Goal: Navigation & Orientation: Find specific page/section

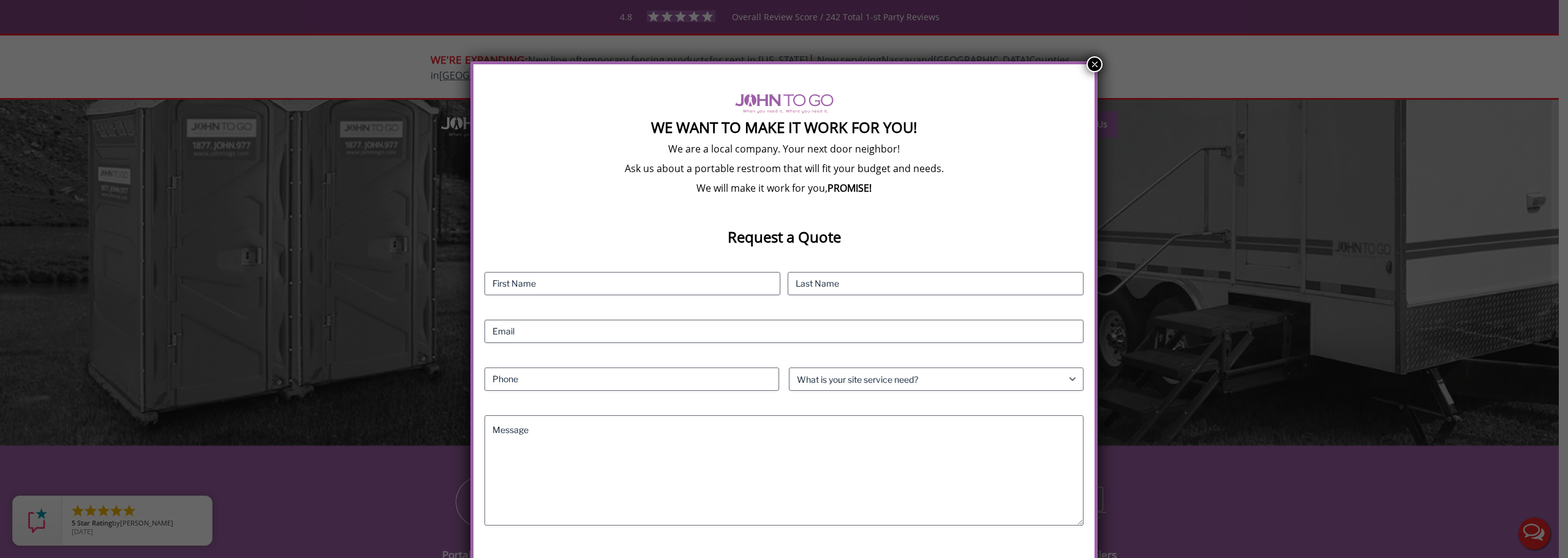
click at [1091, 62] on button "×" at bounding box center [1095, 64] width 16 height 16
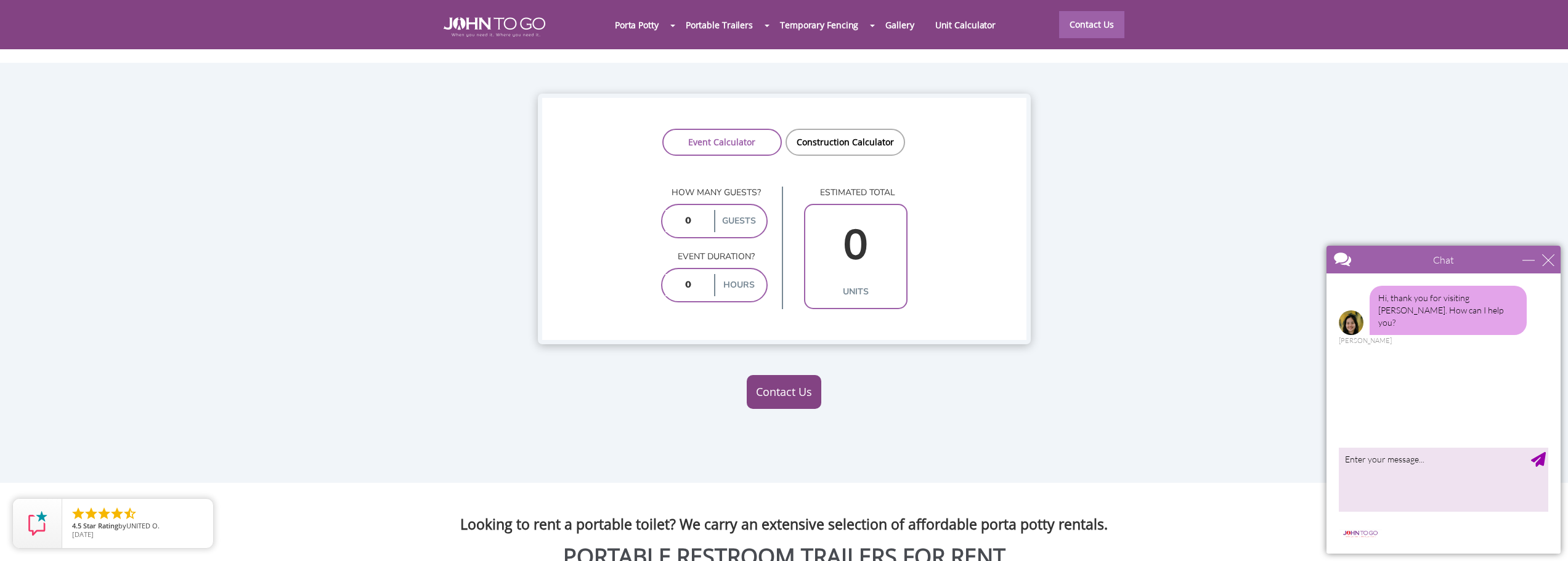
scroll to position [821, 0]
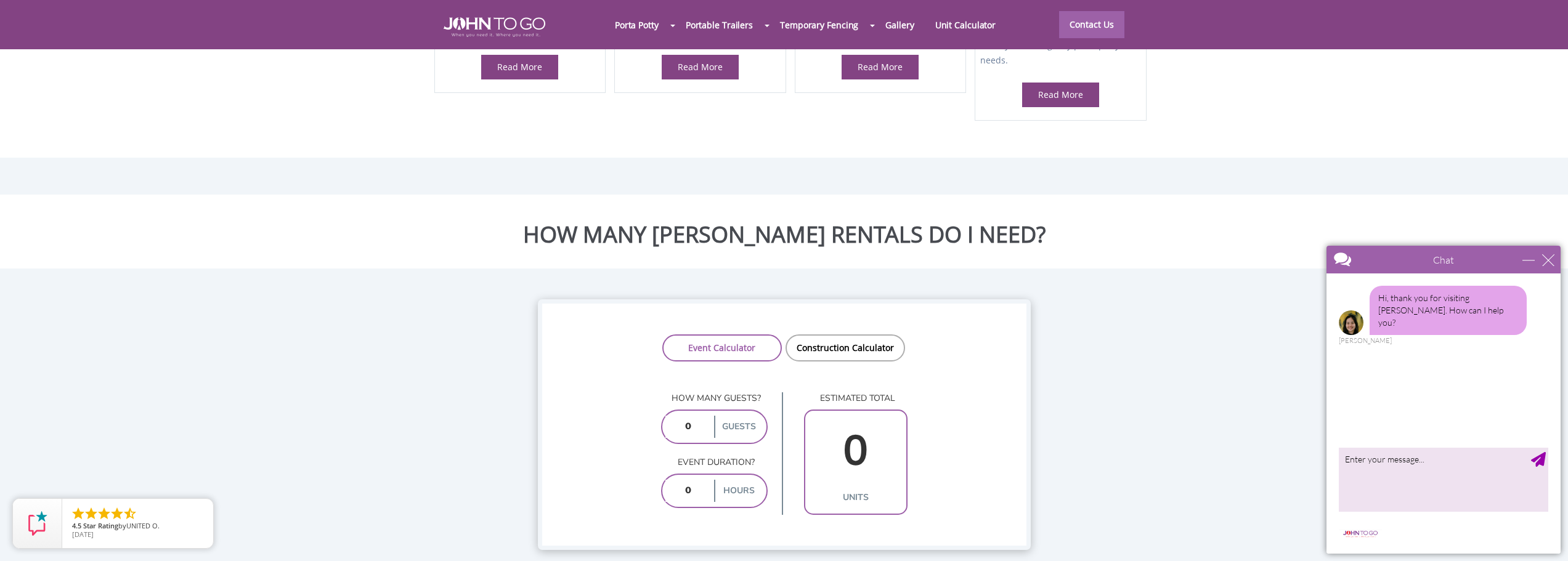
click at [876, 322] on div at bounding box center [784, 280] width 1568 height 561
click at [831, 335] on link "Construction Calculator" at bounding box center [845, 348] width 120 height 27
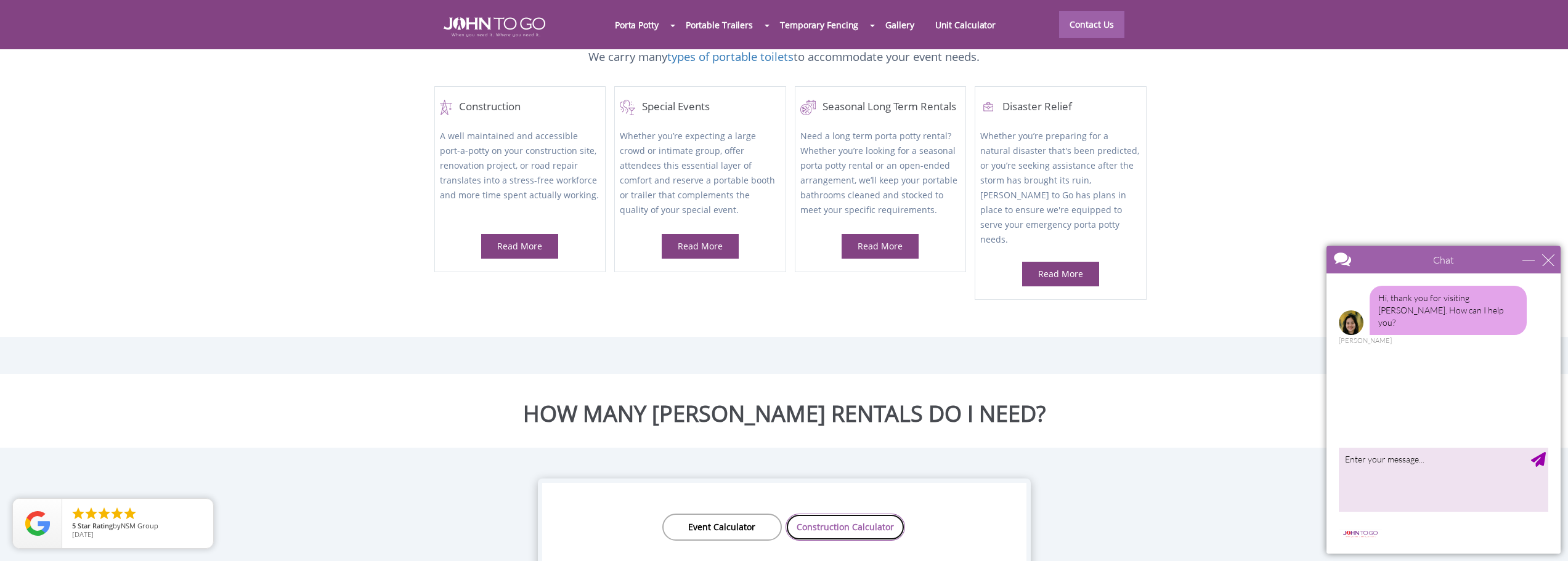
scroll to position [616, 0]
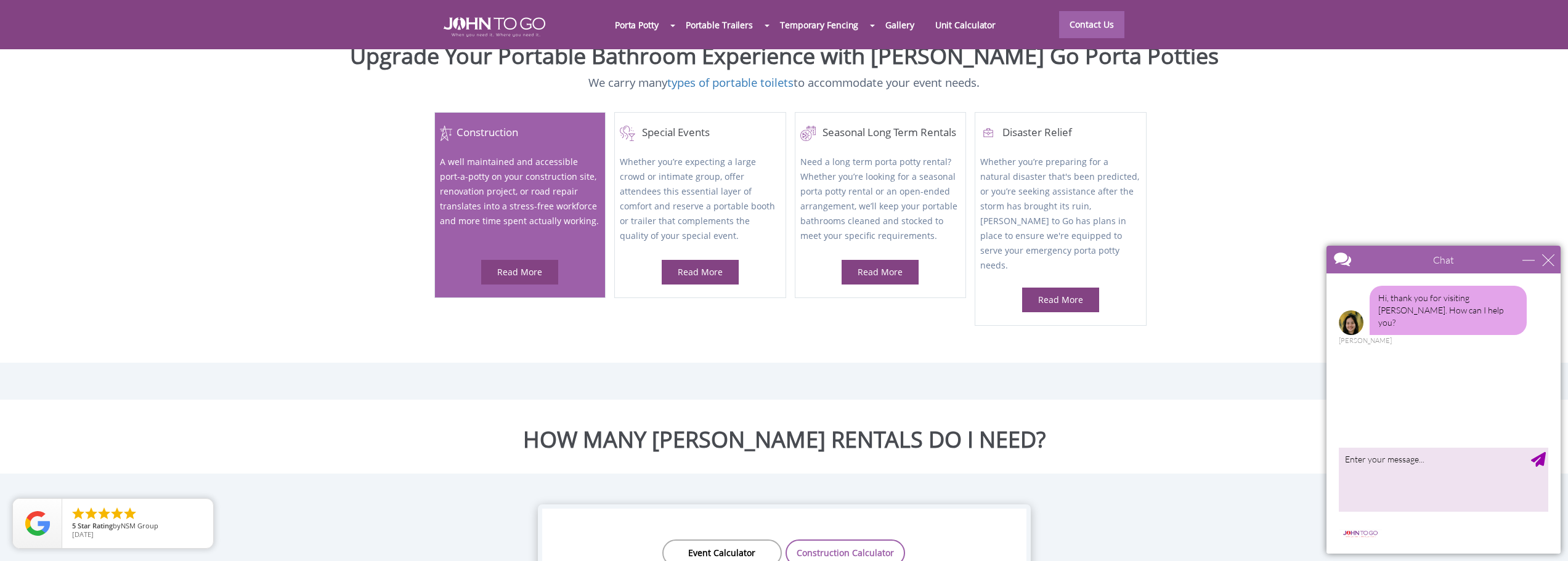
click at [522, 260] on div "Read More" at bounding box center [519, 272] width 77 height 25
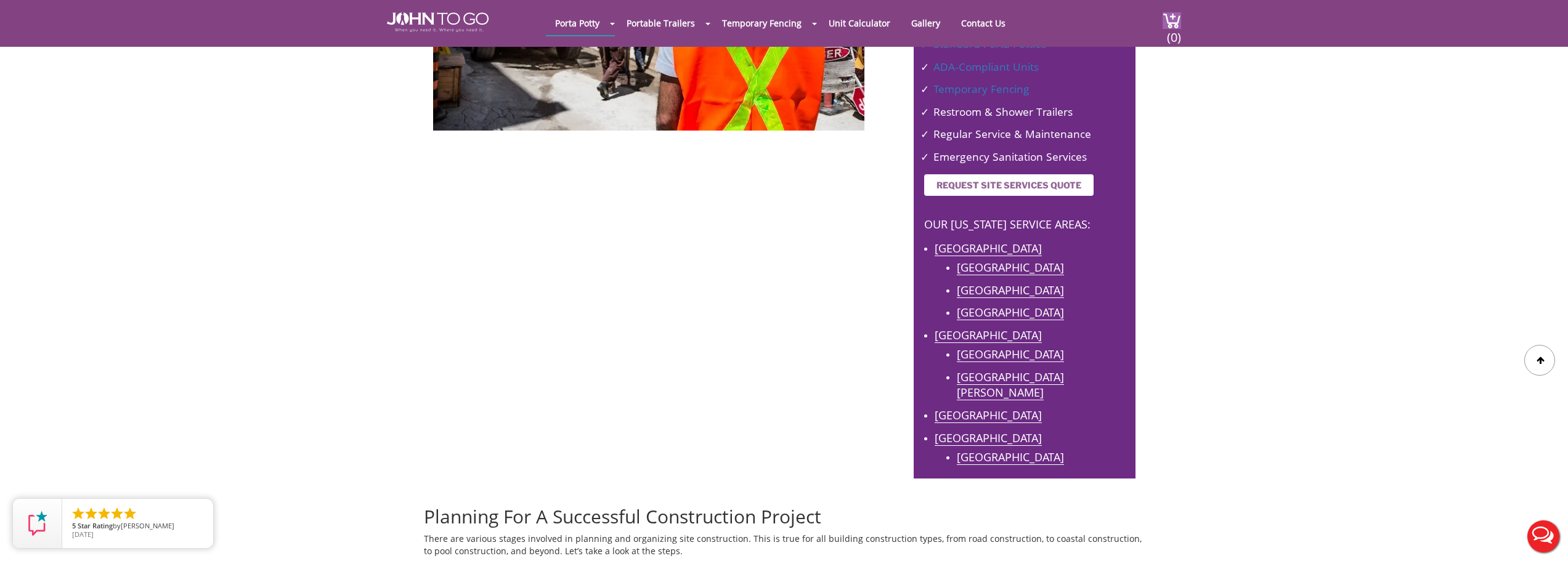
scroll to position [410, 0]
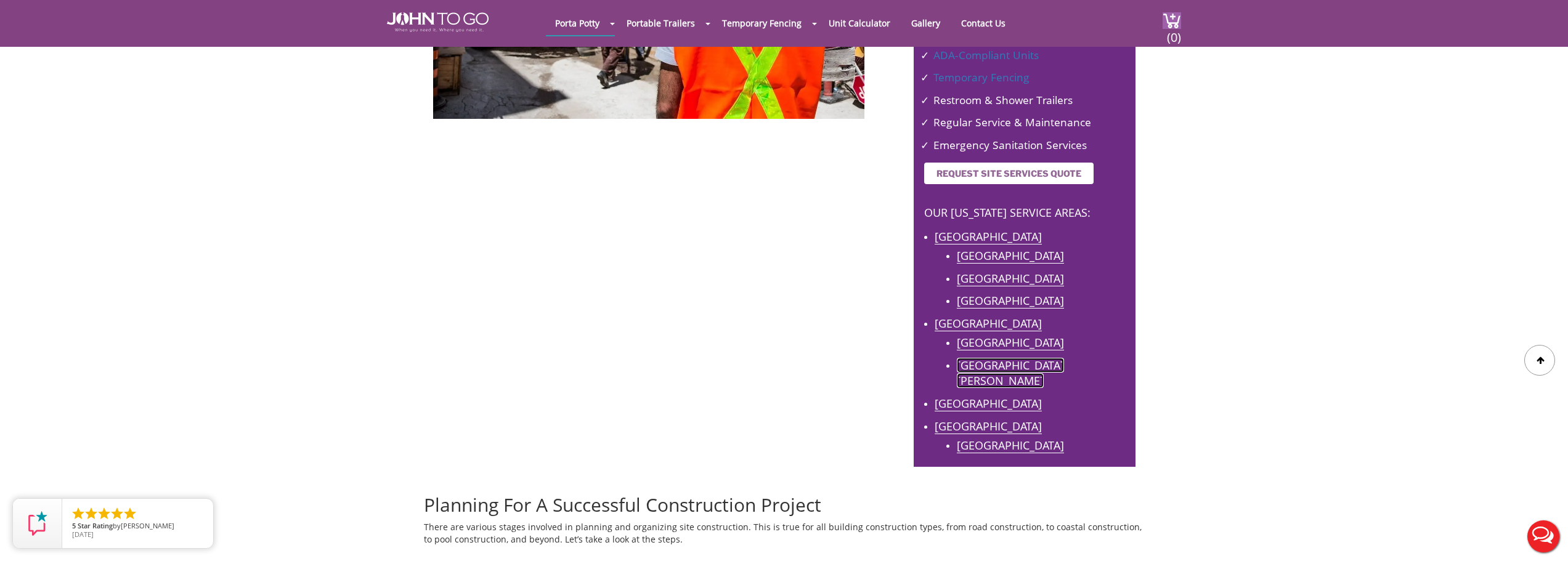
click at [979, 362] on link "Fort Myers" at bounding box center [1010, 373] width 107 height 31
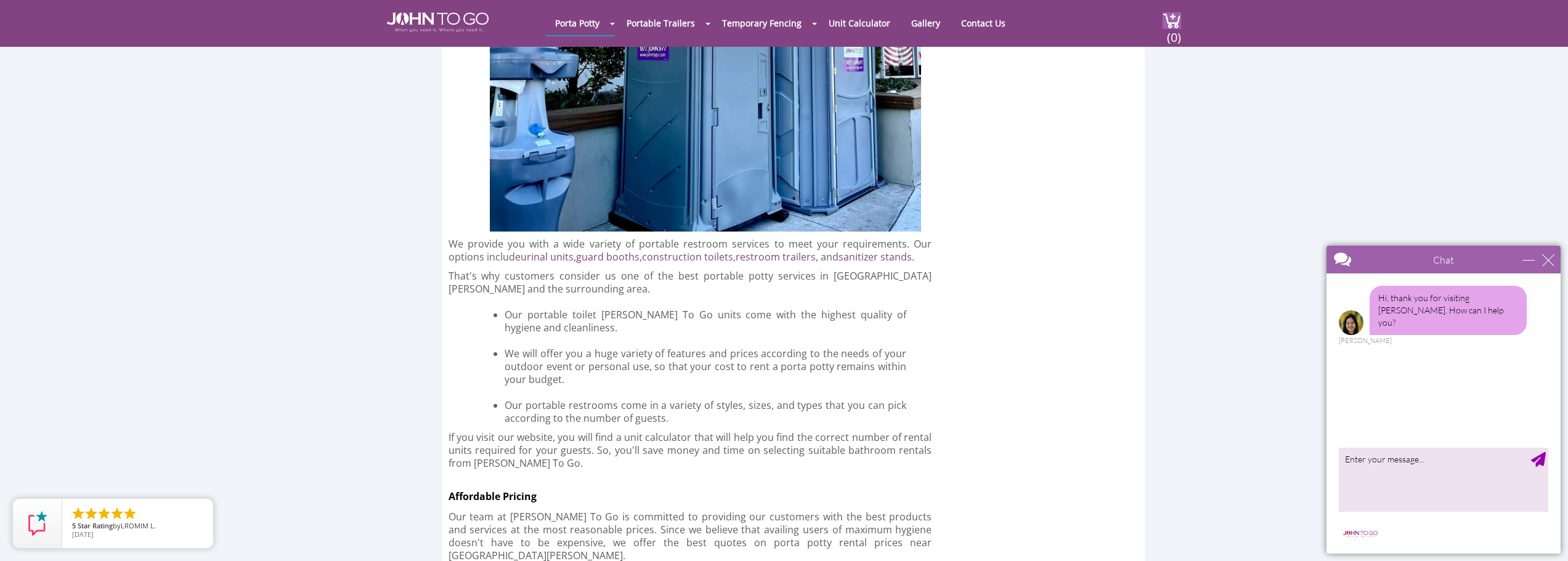
scroll to position [2258, 0]
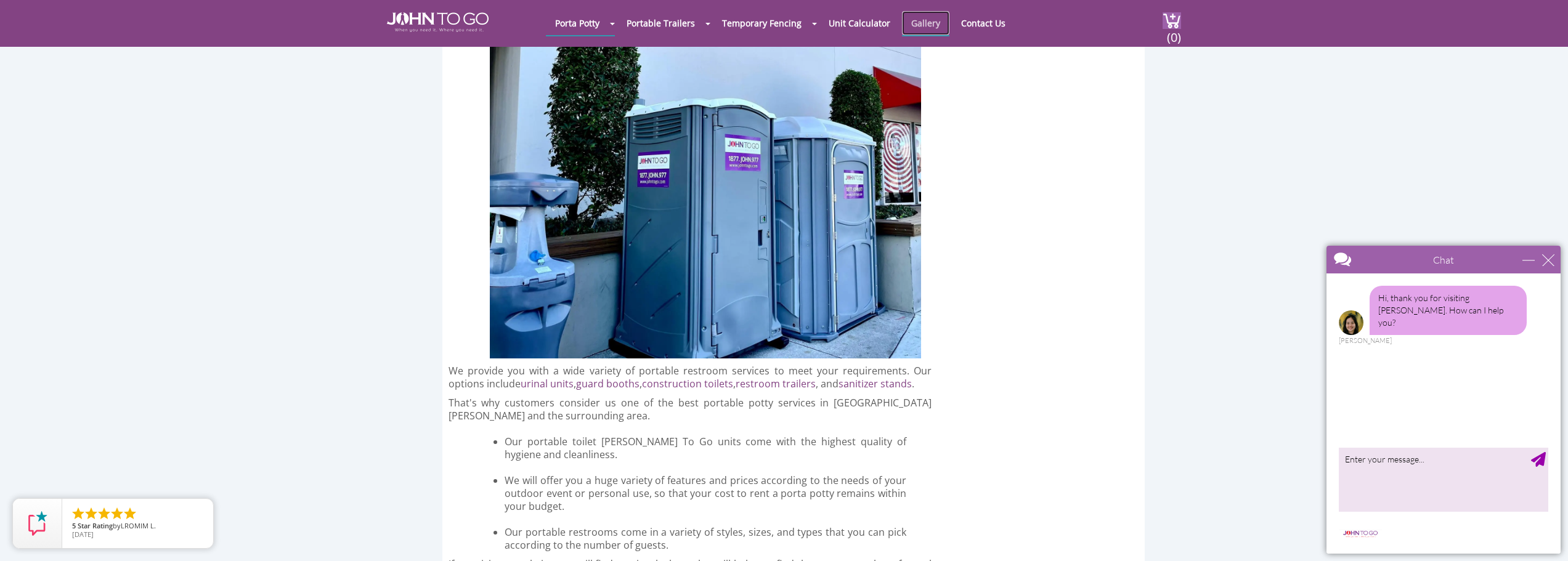
click at [921, 20] on link "Gallery" at bounding box center [926, 23] width 48 height 24
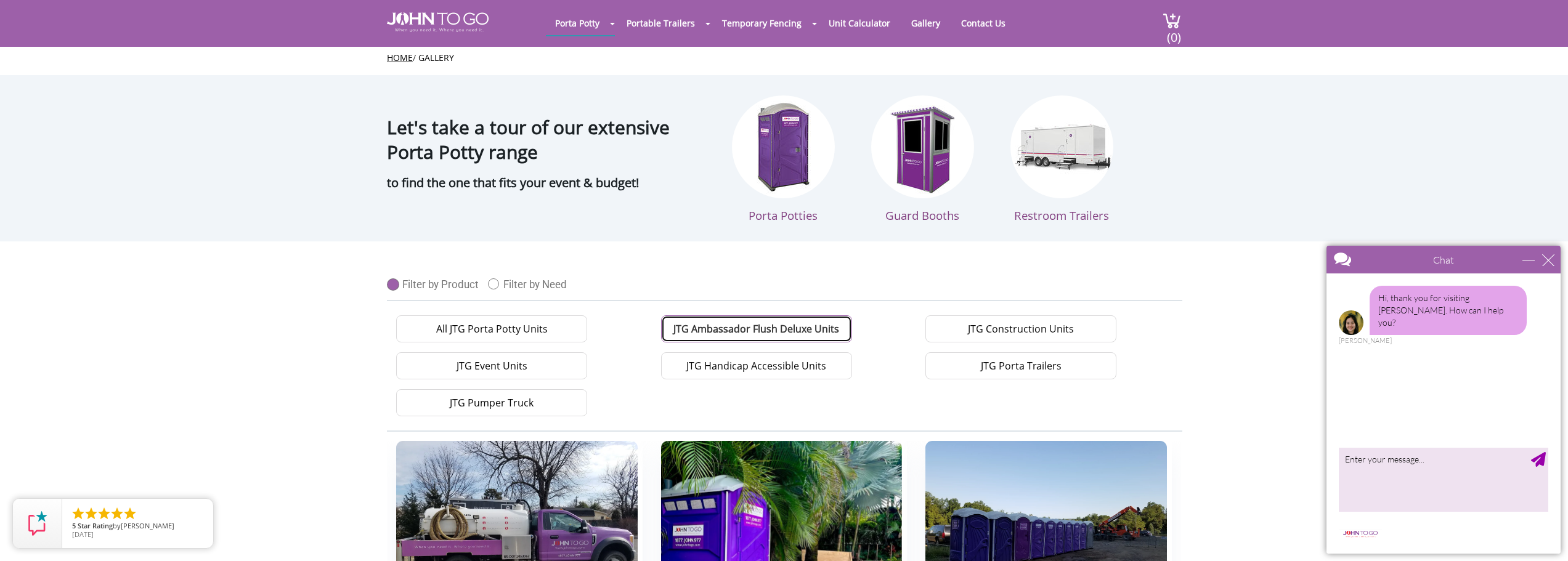
click at [761, 325] on link "JTG Ambassador Flush Deluxe Units" at bounding box center [757, 329] width 191 height 27
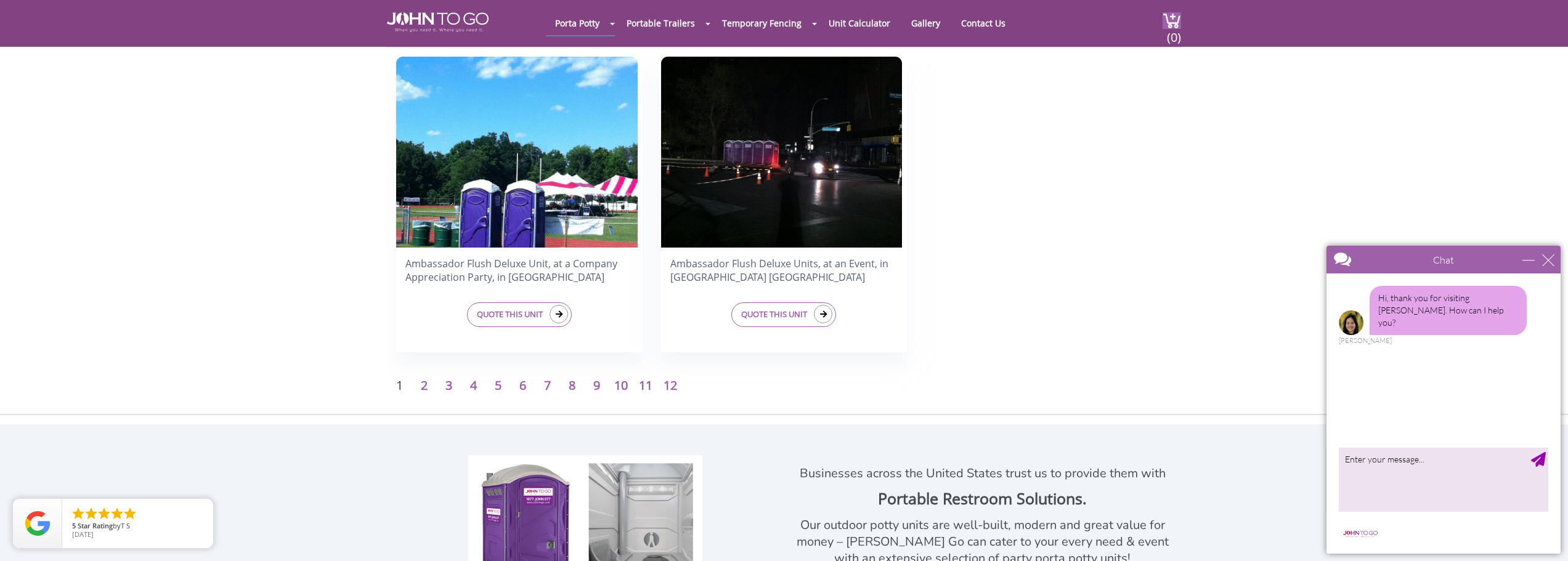
scroll to position [343, 0]
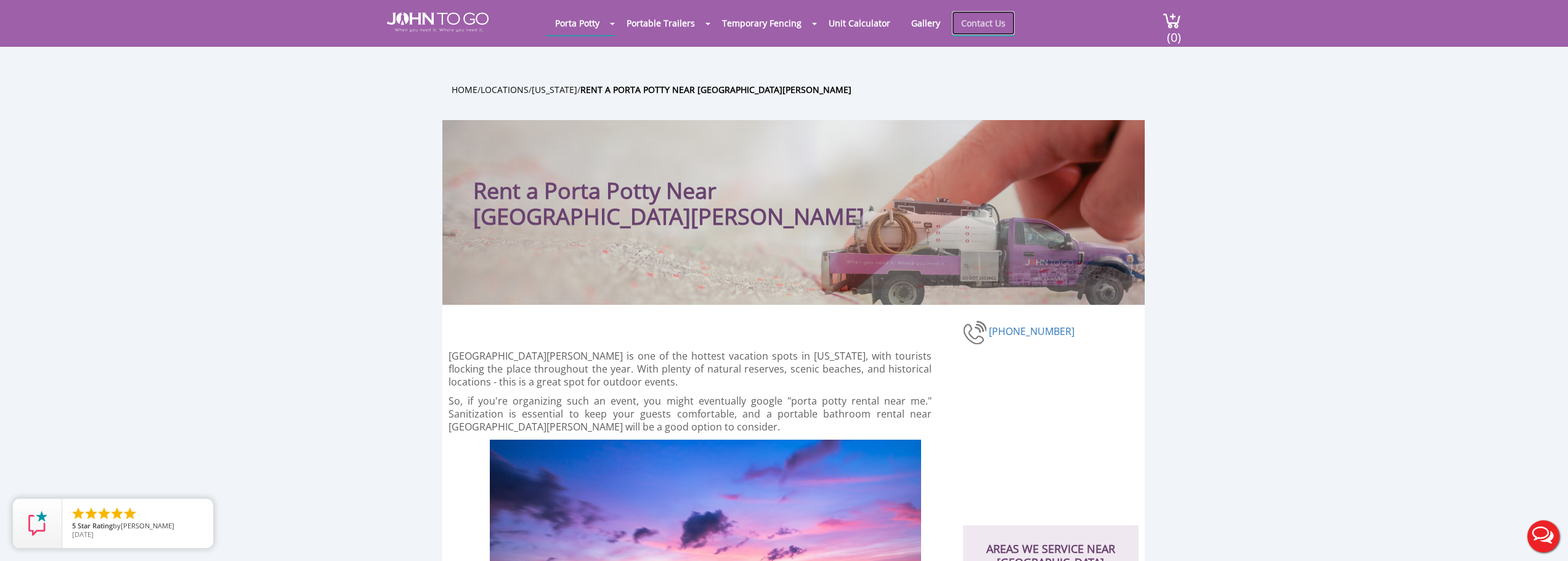
click at [977, 19] on link "Contact Us" at bounding box center [984, 23] width 63 height 24
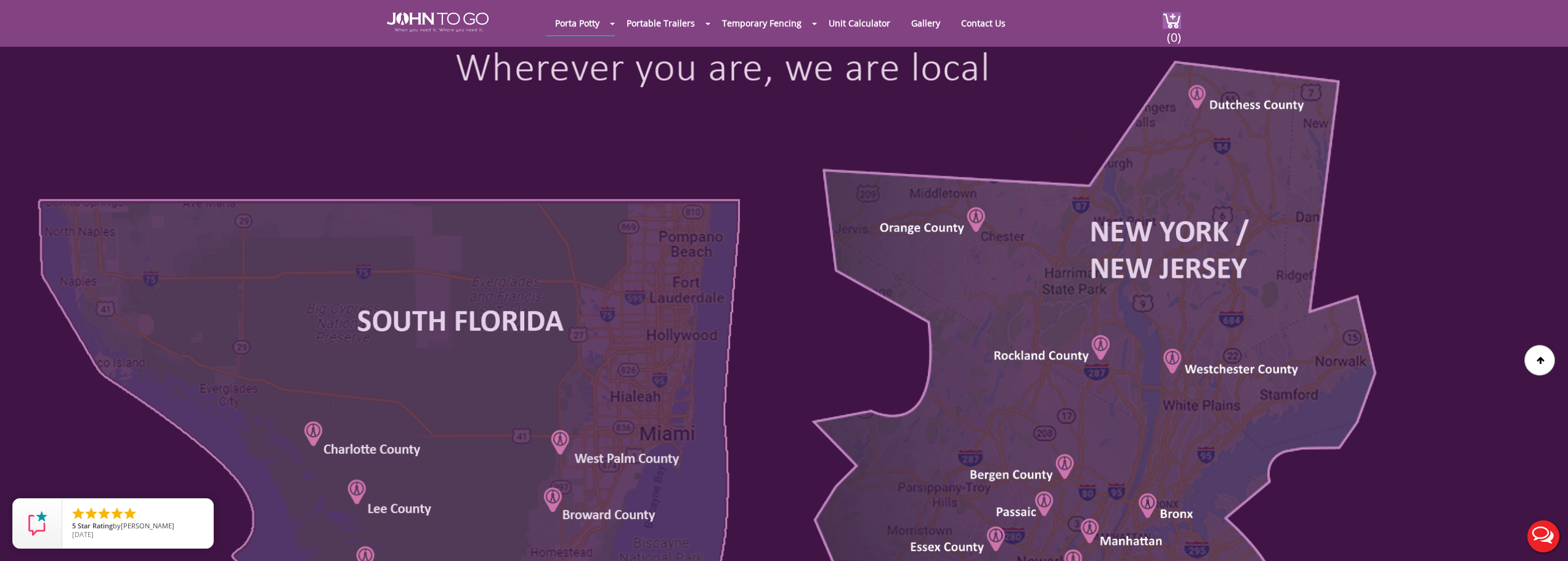
scroll to position [821, 0]
